Goal: Task Accomplishment & Management: Manage account settings

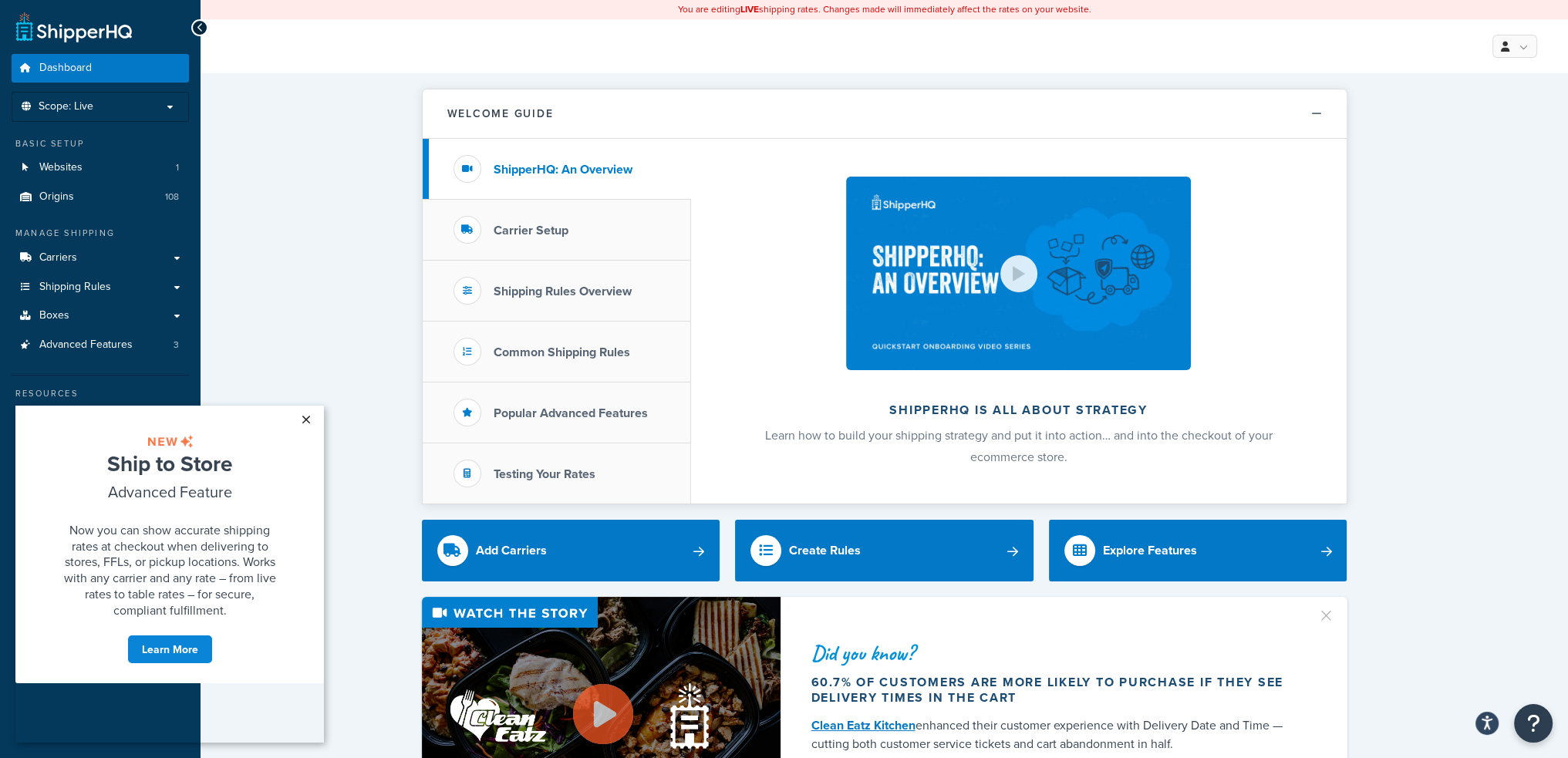
click at [303, 420] on link "×" at bounding box center [306, 419] width 27 height 28
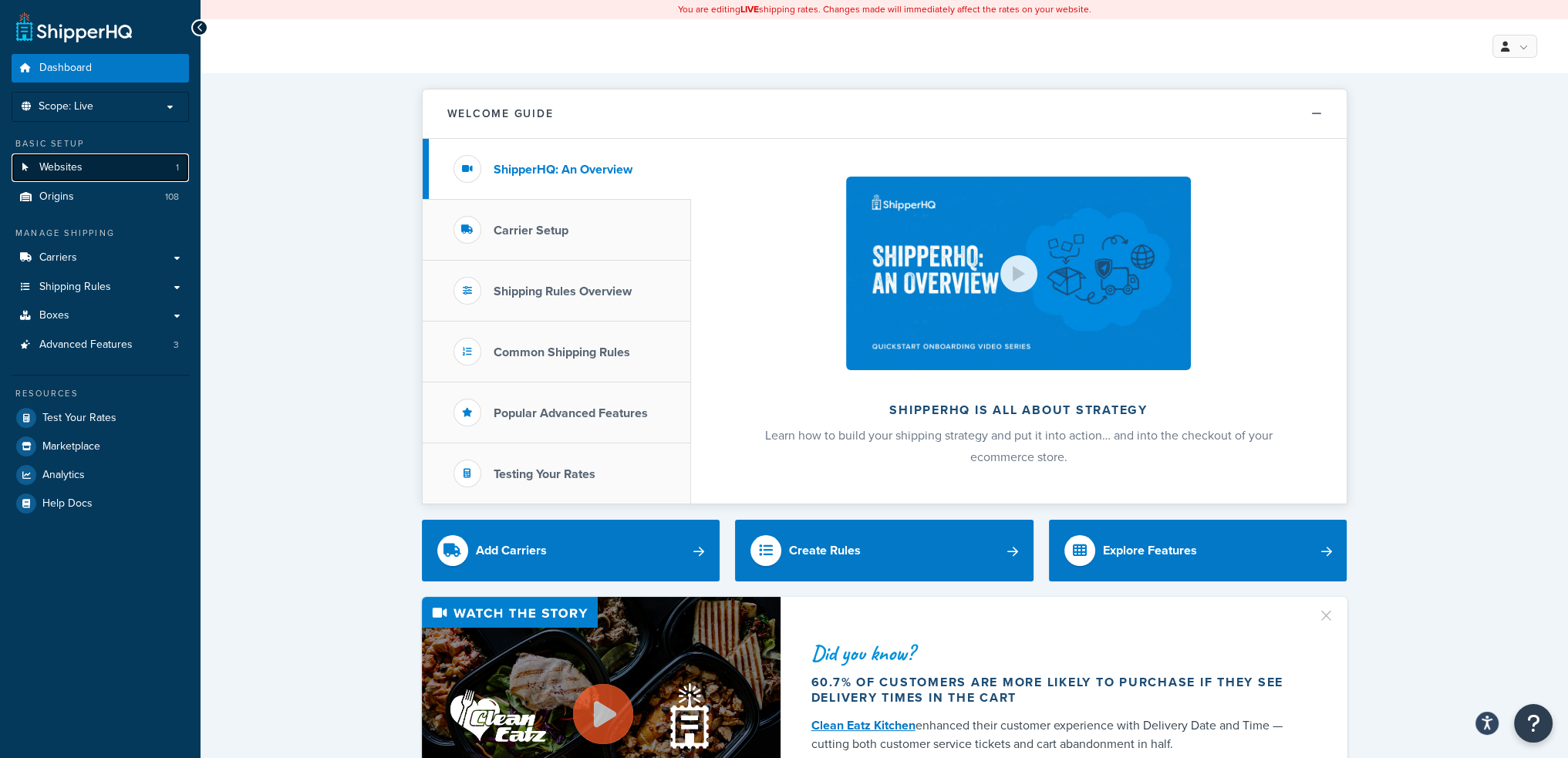
click at [60, 156] on link "Websites 1" at bounding box center [101, 167] width 177 height 29
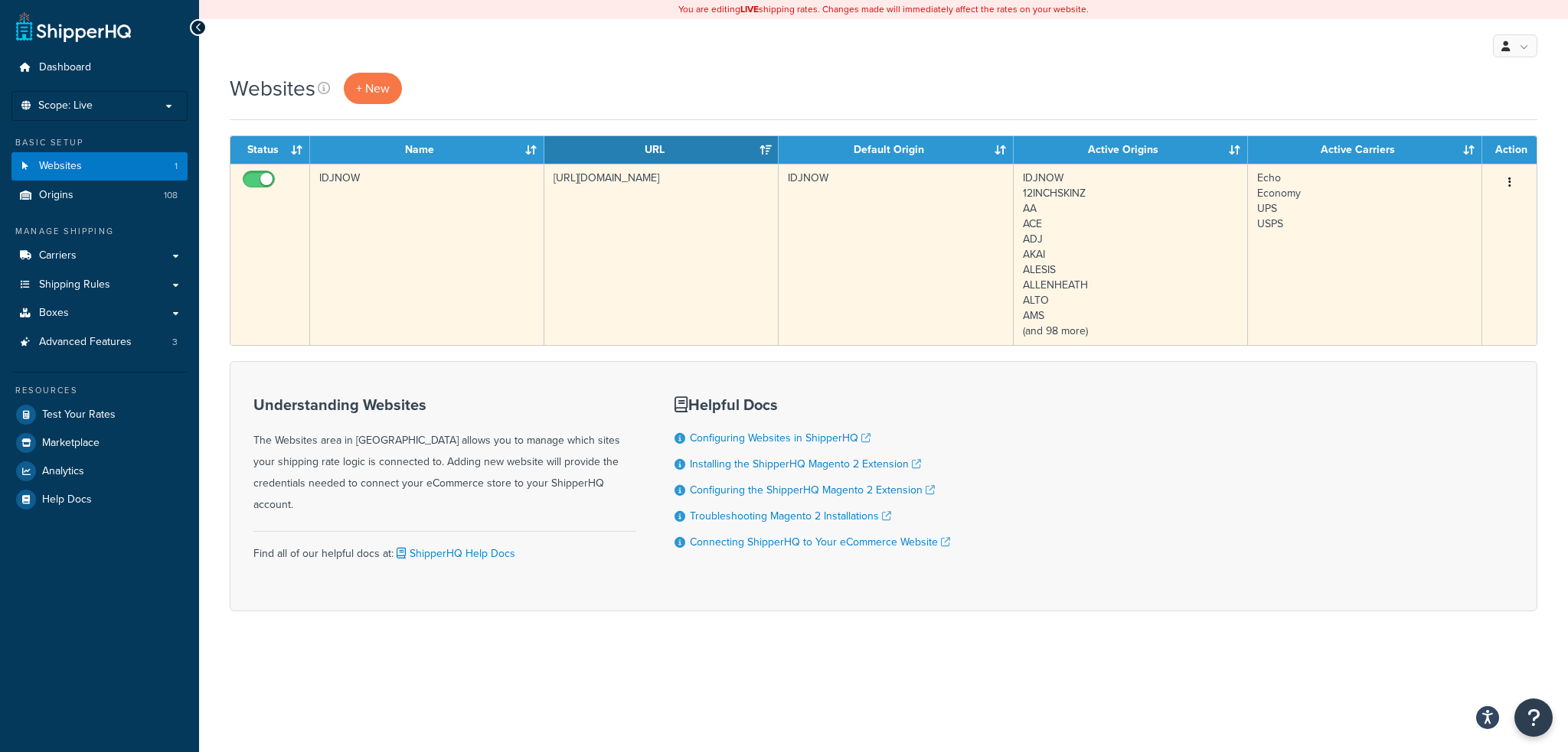
click at [475, 251] on td "IDJNOW" at bounding box center [427, 255] width 234 height 182
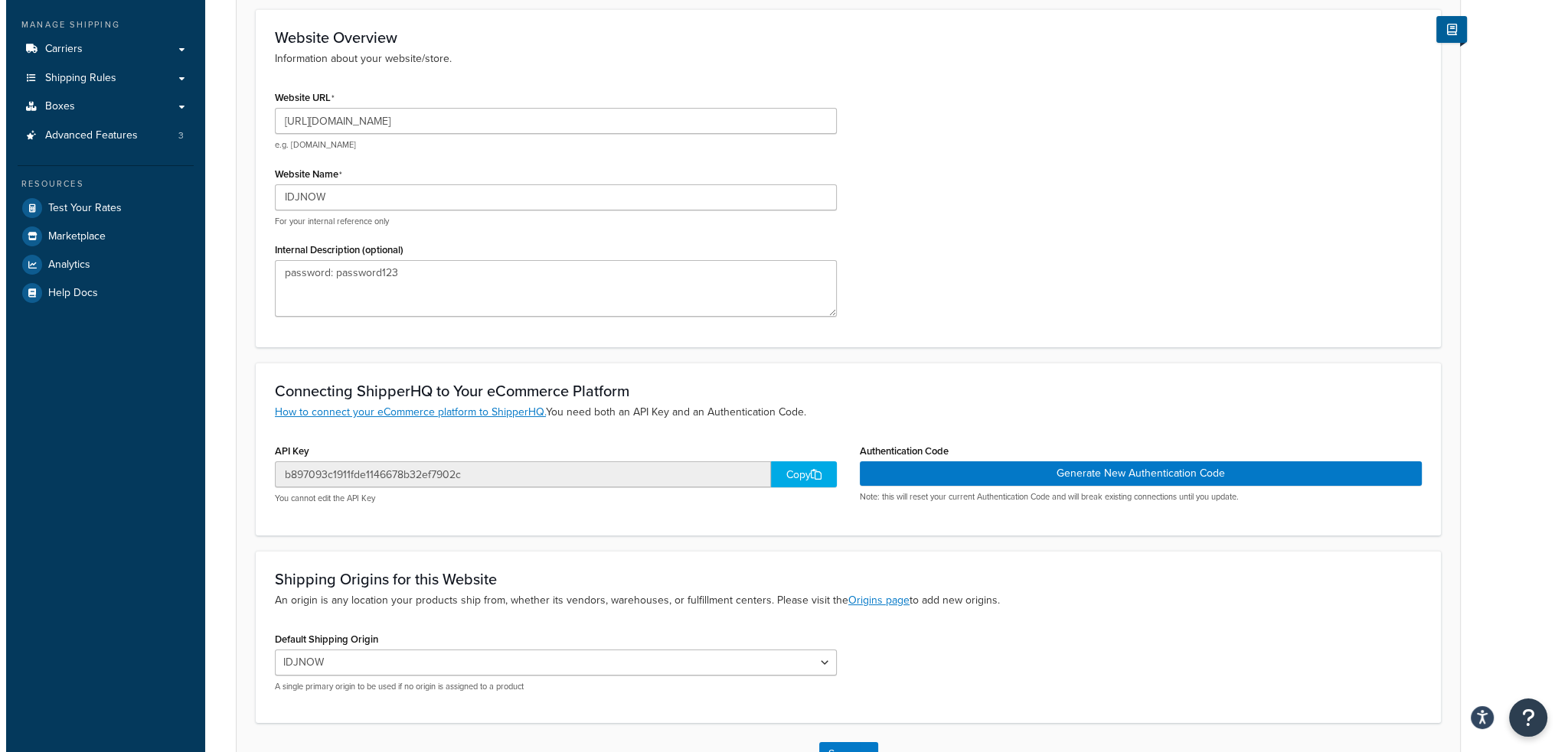
scroll to position [306, 0]
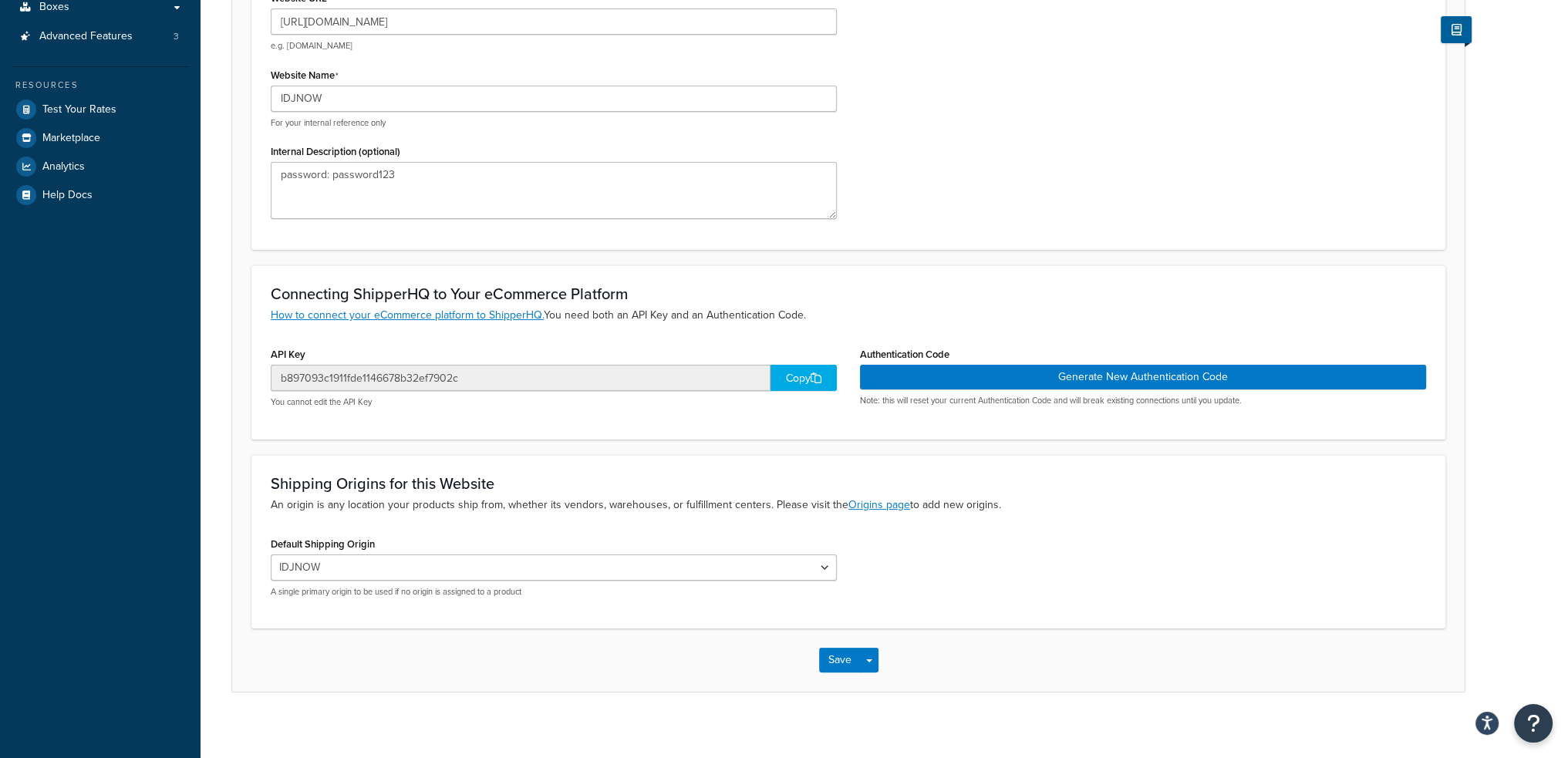
click at [793, 379] on div "Copy" at bounding box center [803, 378] width 67 height 26
click at [1111, 99] on div "Website URL https://www.idjnow.com e.g. mywebsite.com Website Name IDJNOW For y…" at bounding box center [847, 109] width 1178 height 244
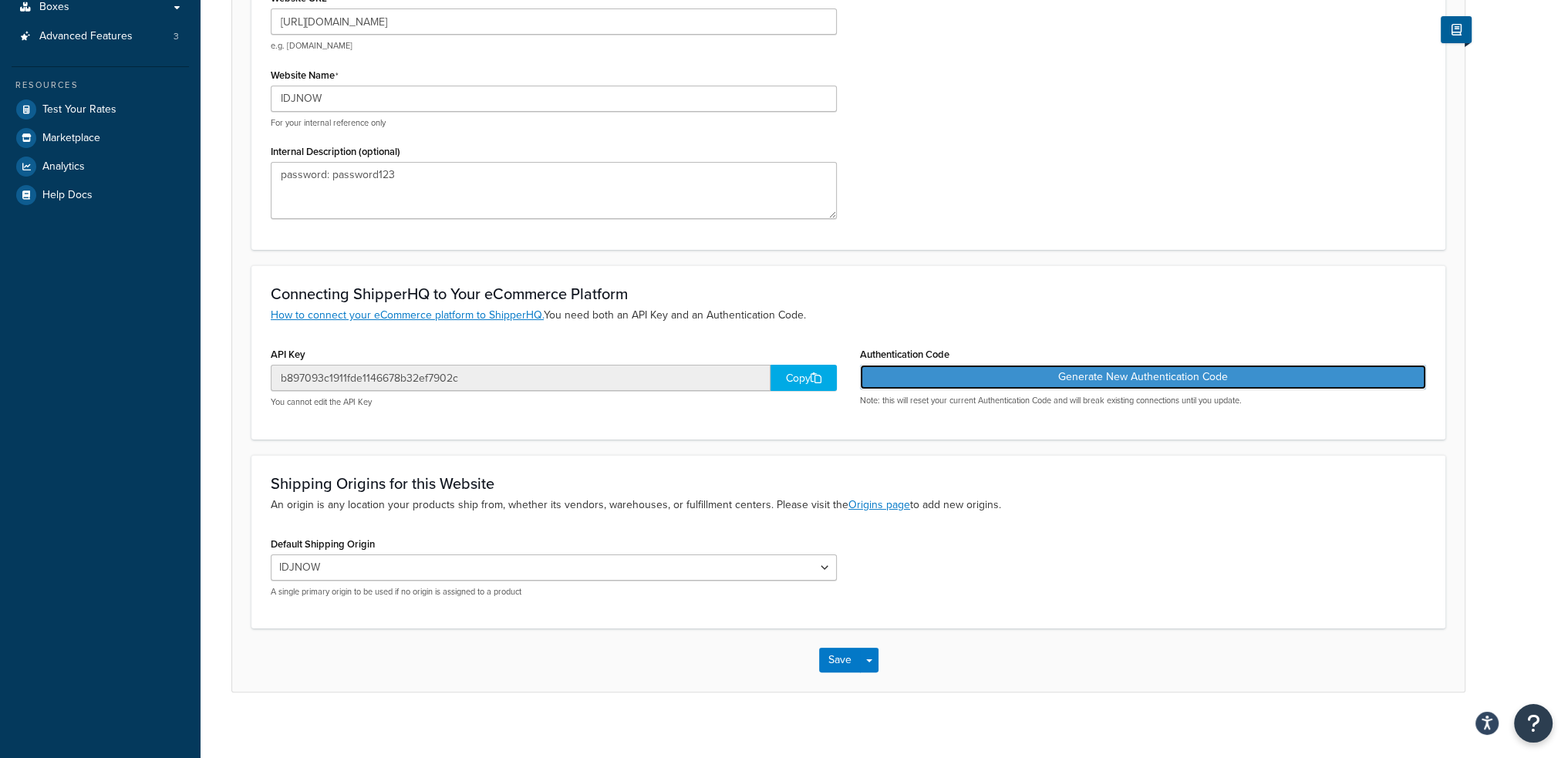
click at [1110, 375] on button "Generate New Authentication Code" at bounding box center [1143, 377] width 565 height 25
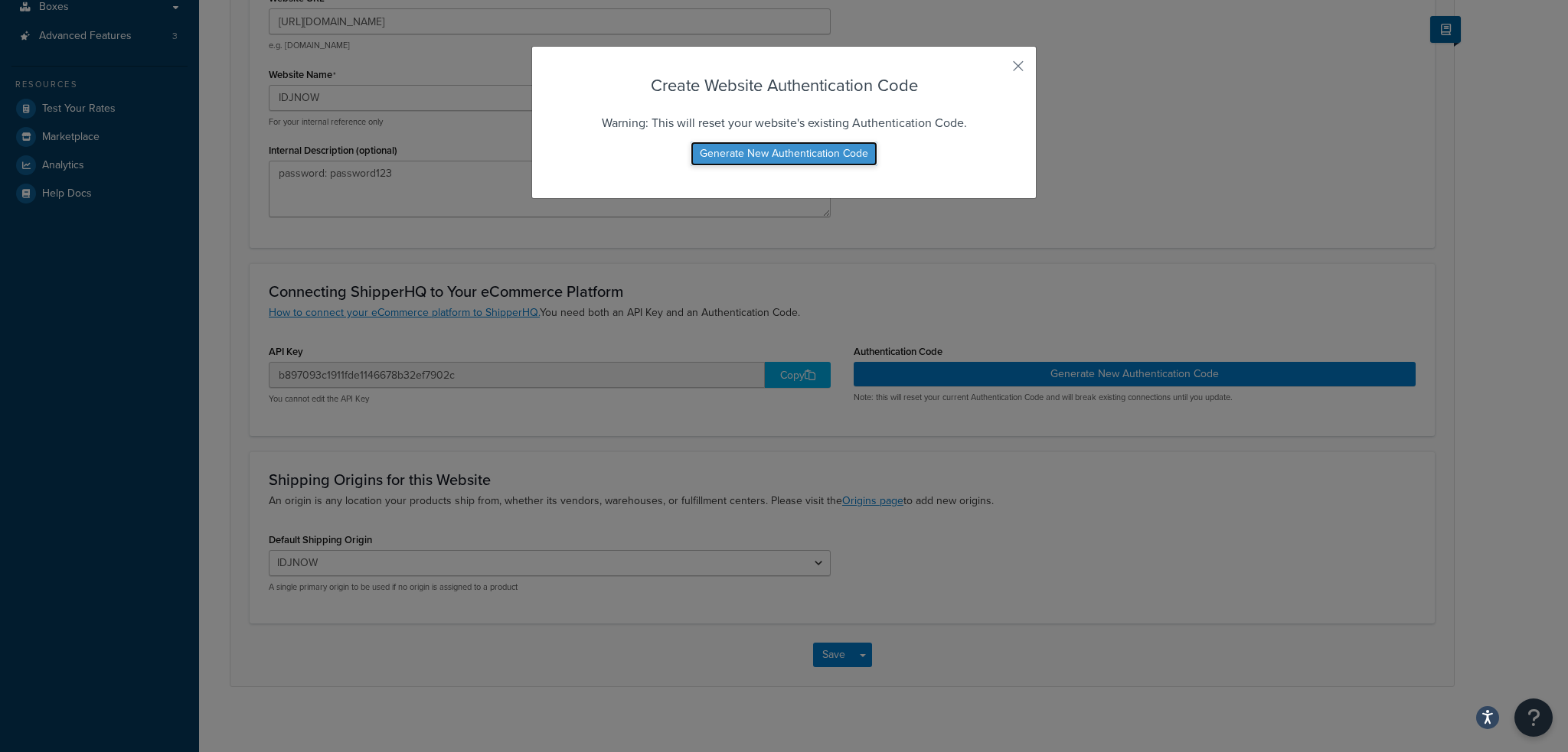
click at [793, 158] on button "Generate New Authentication Code" at bounding box center [784, 153] width 187 height 25
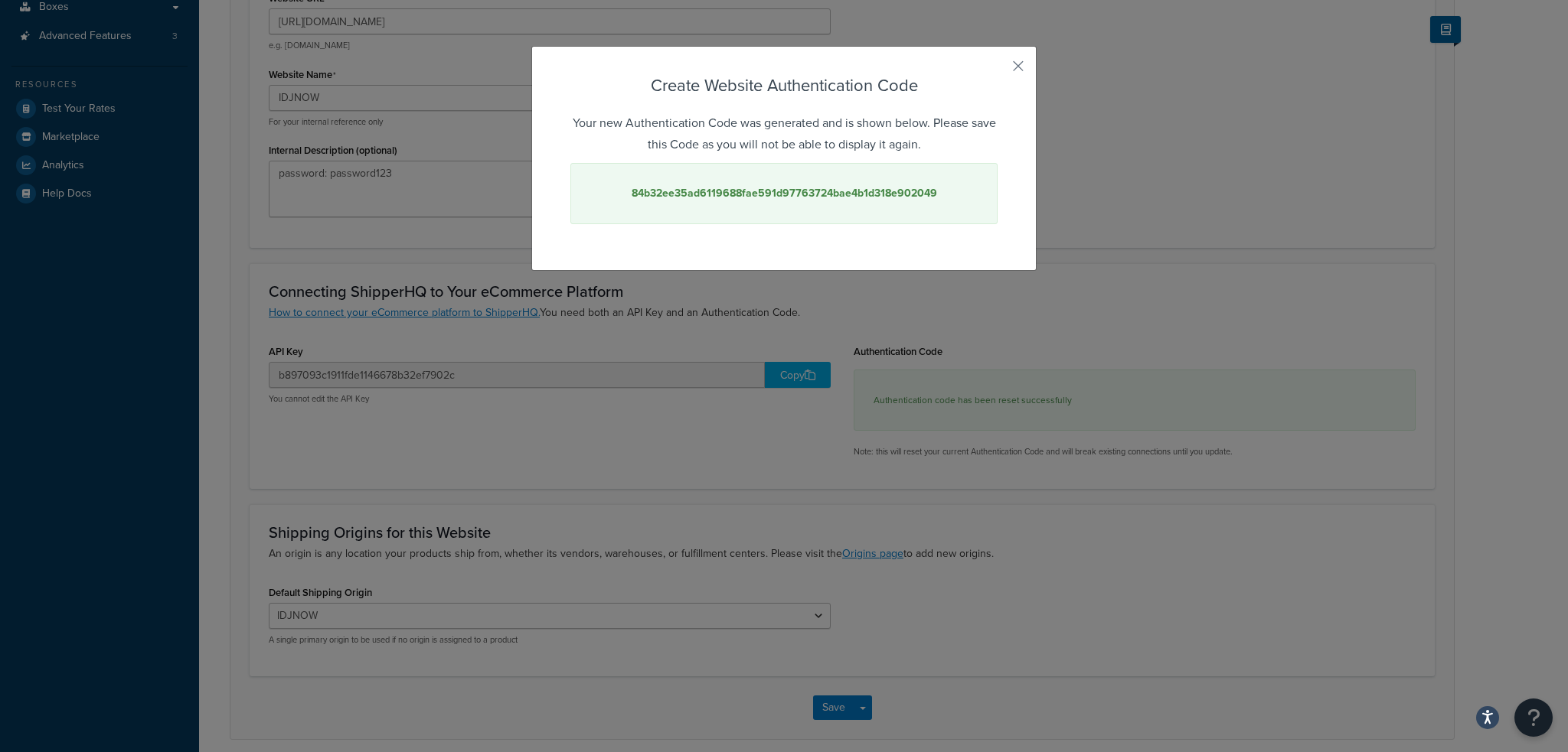
click at [872, 196] on strong "84b32ee35ad6119688fae591d97763724bae4b1d318e902049" at bounding box center [784, 193] width 305 height 16
copy strong "84b32ee35ad6119688fae591d97763724bae4b1d318e902049"
